Goal: Navigation & Orientation: Find specific page/section

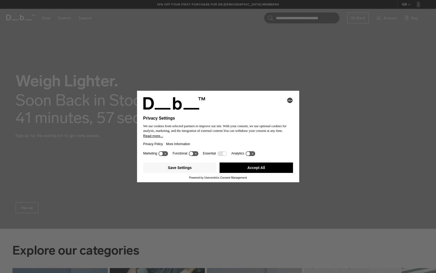
click at [269, 168] on button "Accept All" at bounding box center [257, 167] width 74 height 10
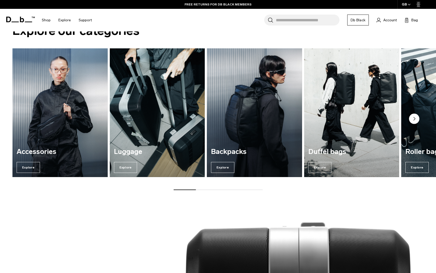
scroll to position [237, 0]
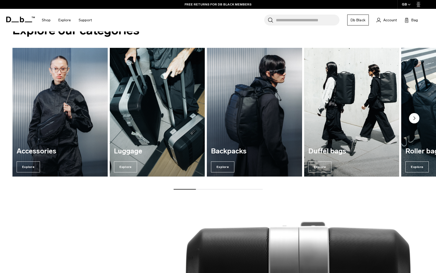
click at [416, 116] on circle "Next slide" at bounding box center [414, 118] width 10 height 10
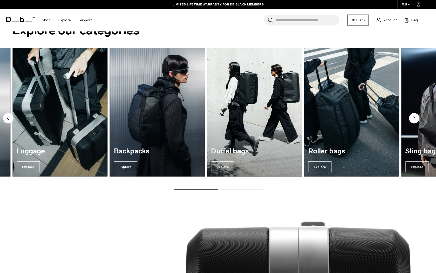
click at [416, 116] on circle "Next slide" at bounding box center [414, 118] width 10 height 10
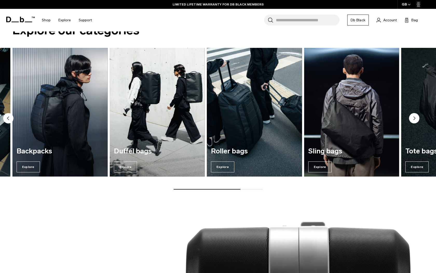
click at [416, 116] on circle "Next slide" at bounding box center [414, 118] width 10 height 10
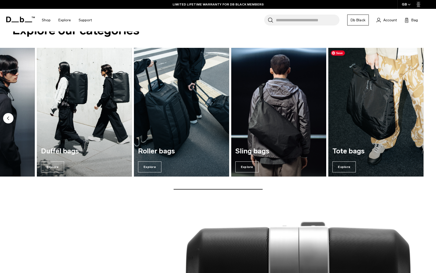
click at [416, 116] on img "7 / 7" at bounding box center [376, 112] width 95 height 129
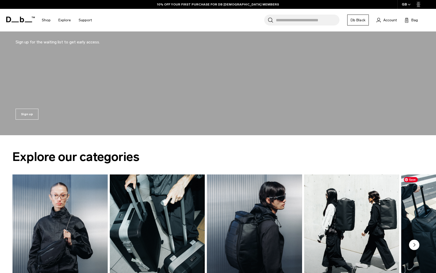
scroll to position [169, 0]
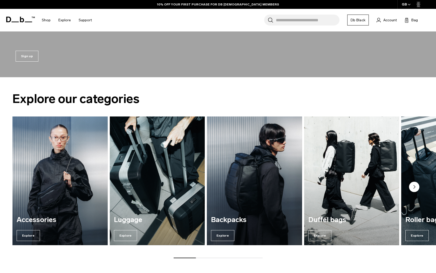
click at [415, 189] on circle "Next slide" at bounding box center [414, 186] width 10 height 10
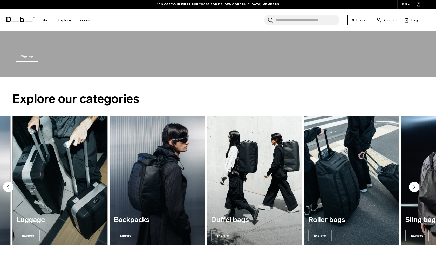
click at [415, 189] on circle "Next slide" at bounding box center [414, 186] width 10 height 10
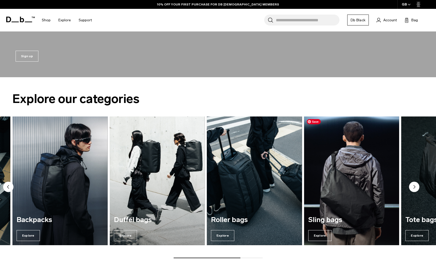
click at [352, 201] on img "6 / 7" at bounding box center [352, 181] width 98 height 133
